Goal: Communication & Community: Answer question/provide support

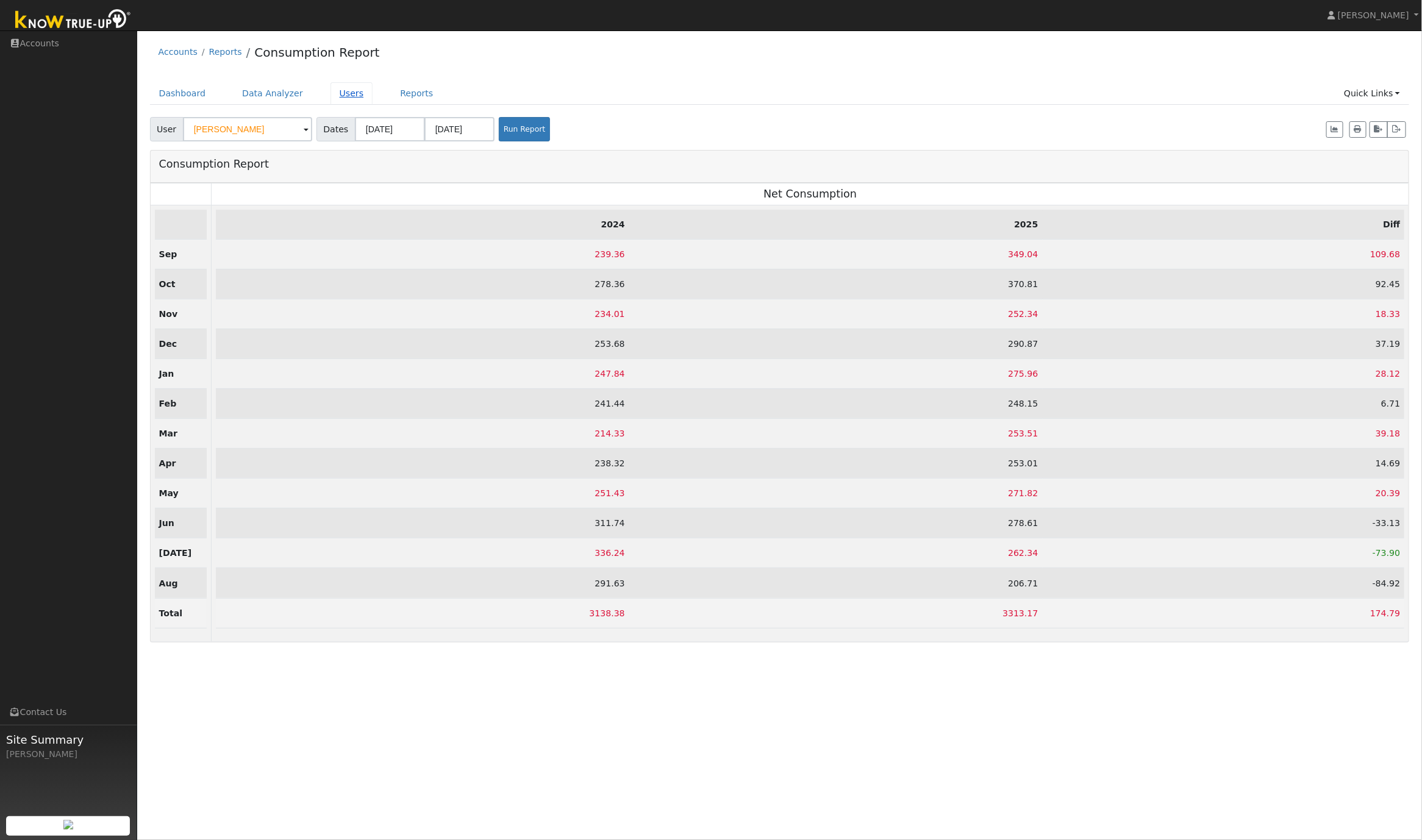
click at [332, 96] on link "Users" at bounding box center [352, 93] width 43 height 22
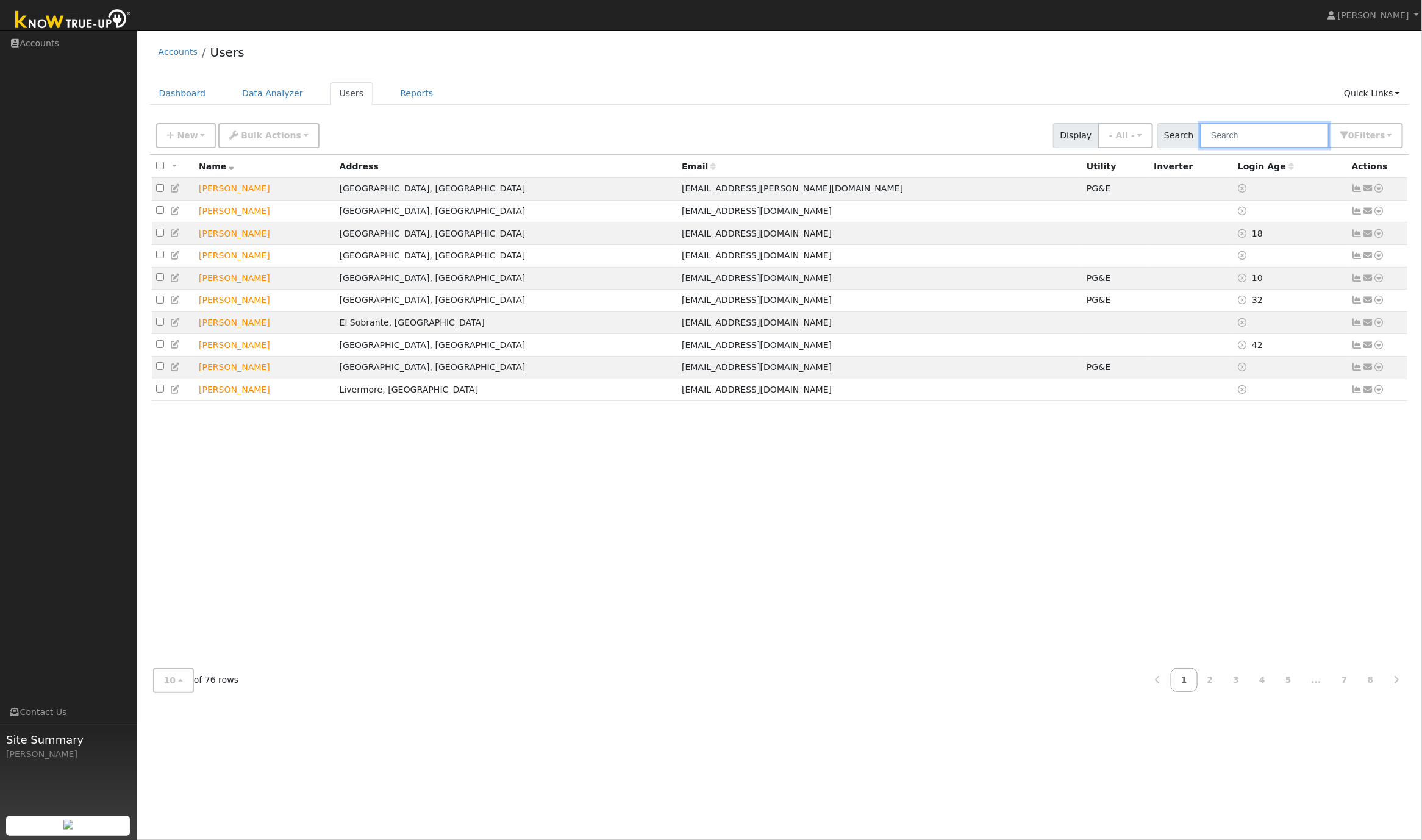
click at [1299, 147] on input "text" at bounding box center [1265, 136] width 129 height 25
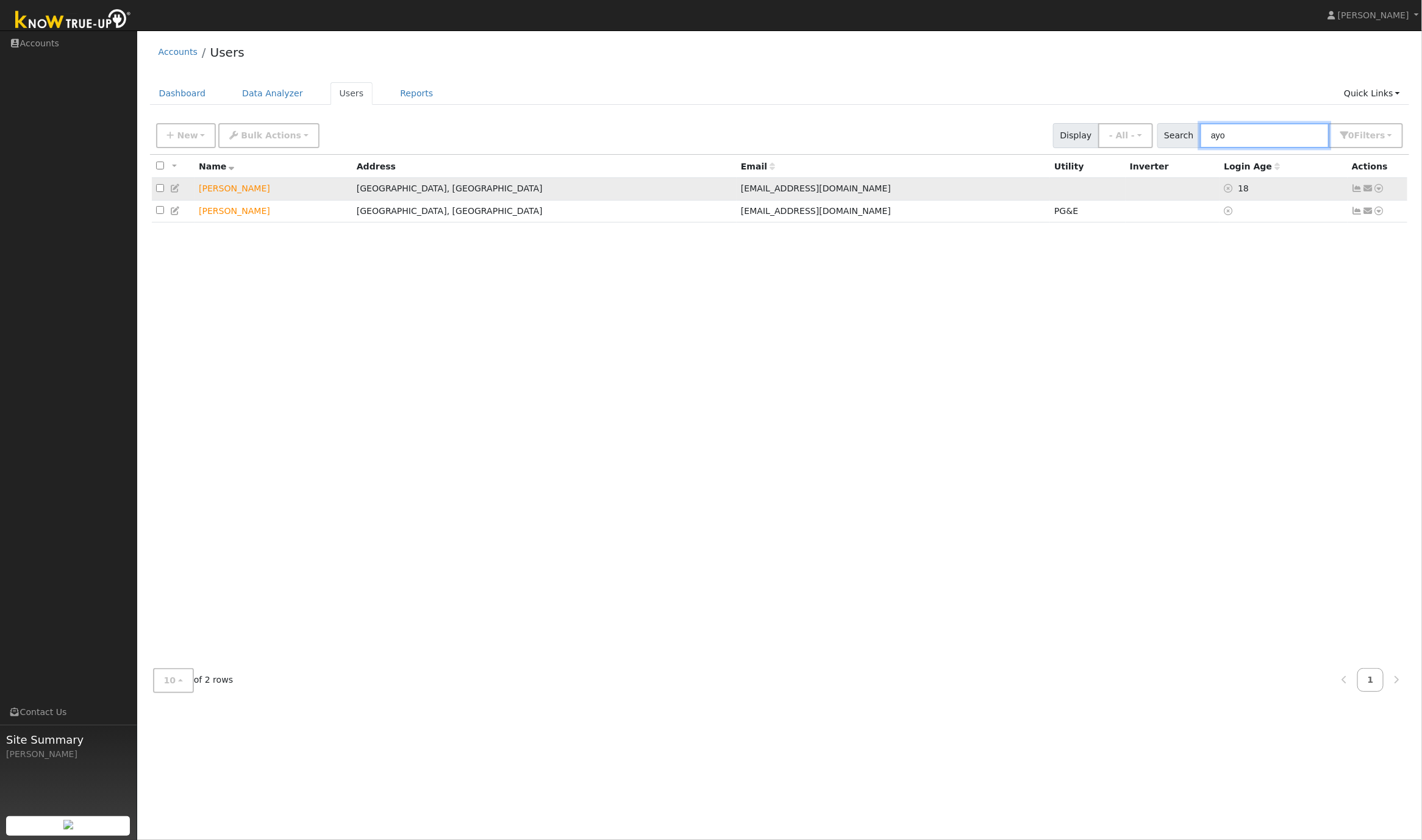
type input "ayo"
click at [1381, 191] on icon at bounding box center [1379, 189] width 11 height 9
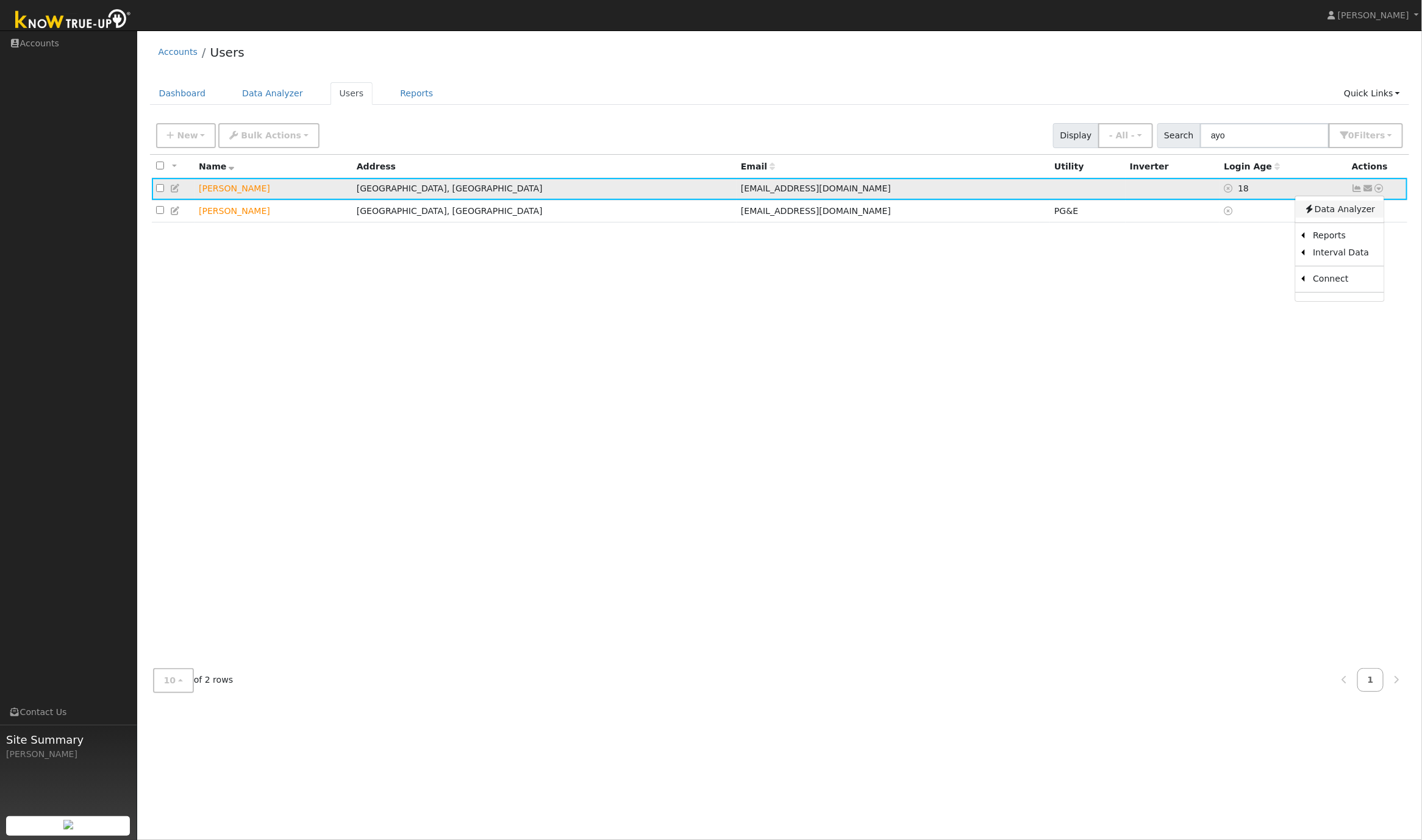
click at [1363, 212] on link "Data Analyzer" at bounding box center [1339, 209] width 88 height 17
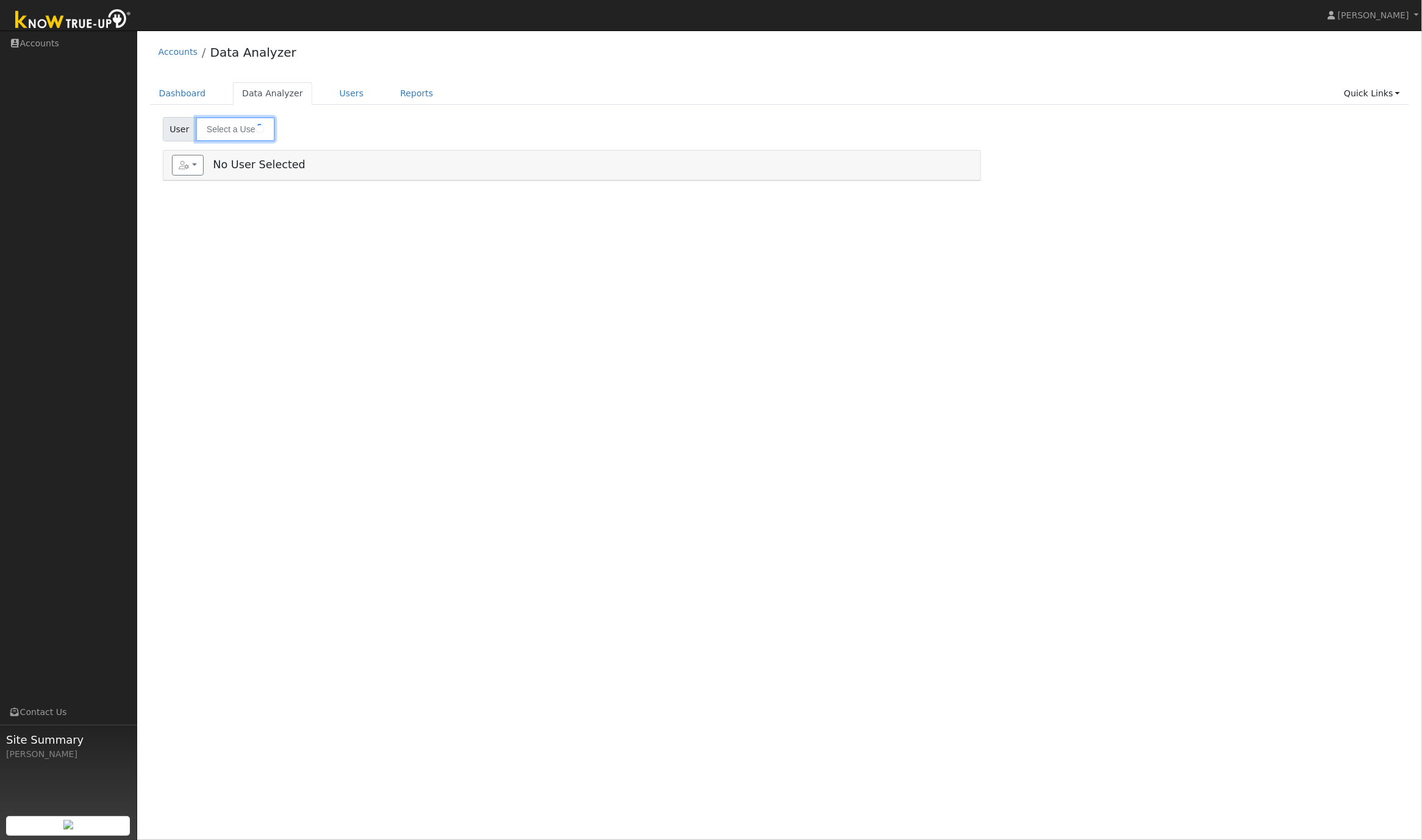
type input "[PERSON_NAME]"
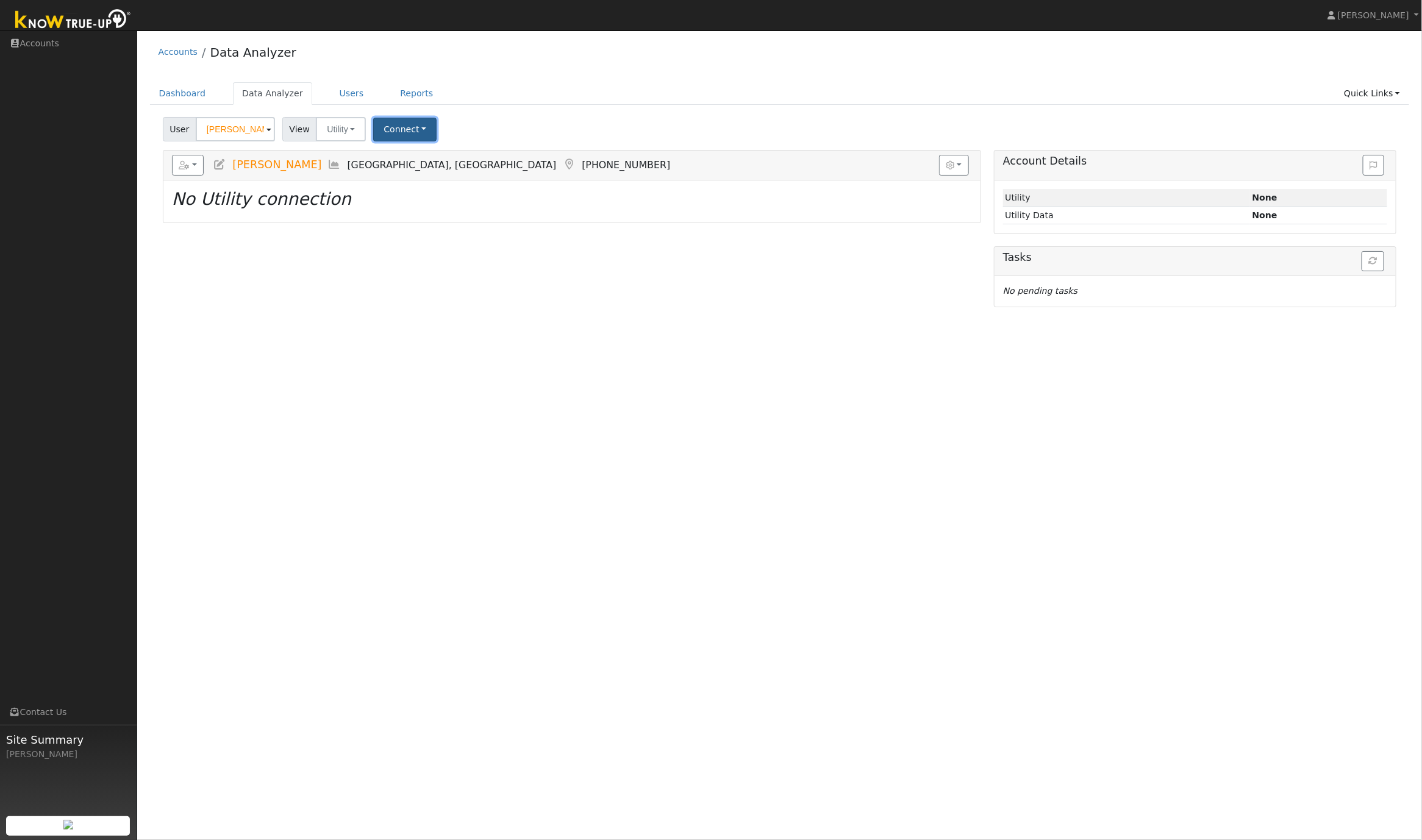
click at [415, 131] on button "Connect" at bounding box center [405, 129] width 64 height 24
click at [420, 160] on link "Select a Provider" at bounding box center [422, 157] width 95 height 17
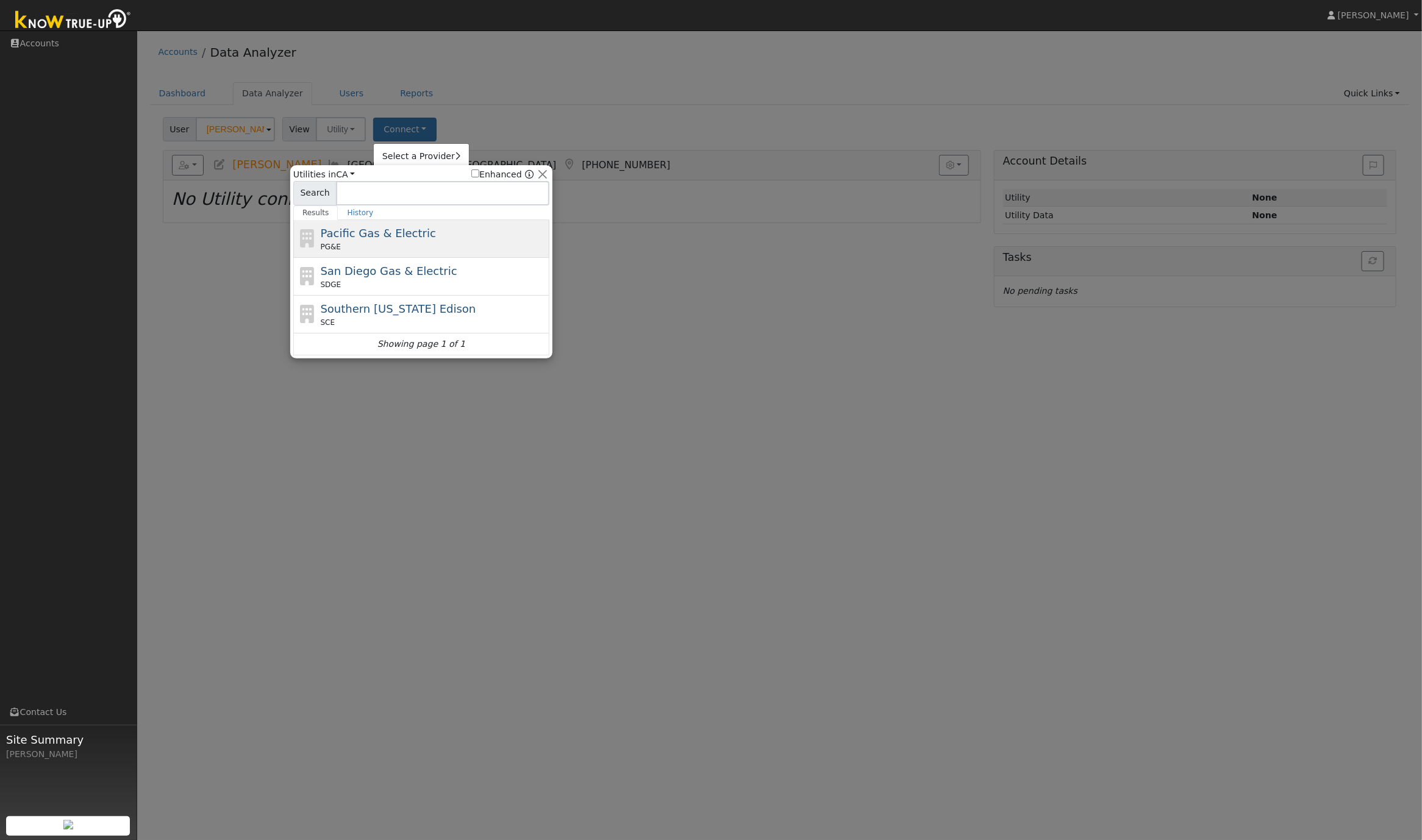
click at [394, 227] on span "Pacific Gas & Electric" at bounding box center [378, 233] width 116 height 13
